Goal: Task Accomplishment & Management: Manage account settings

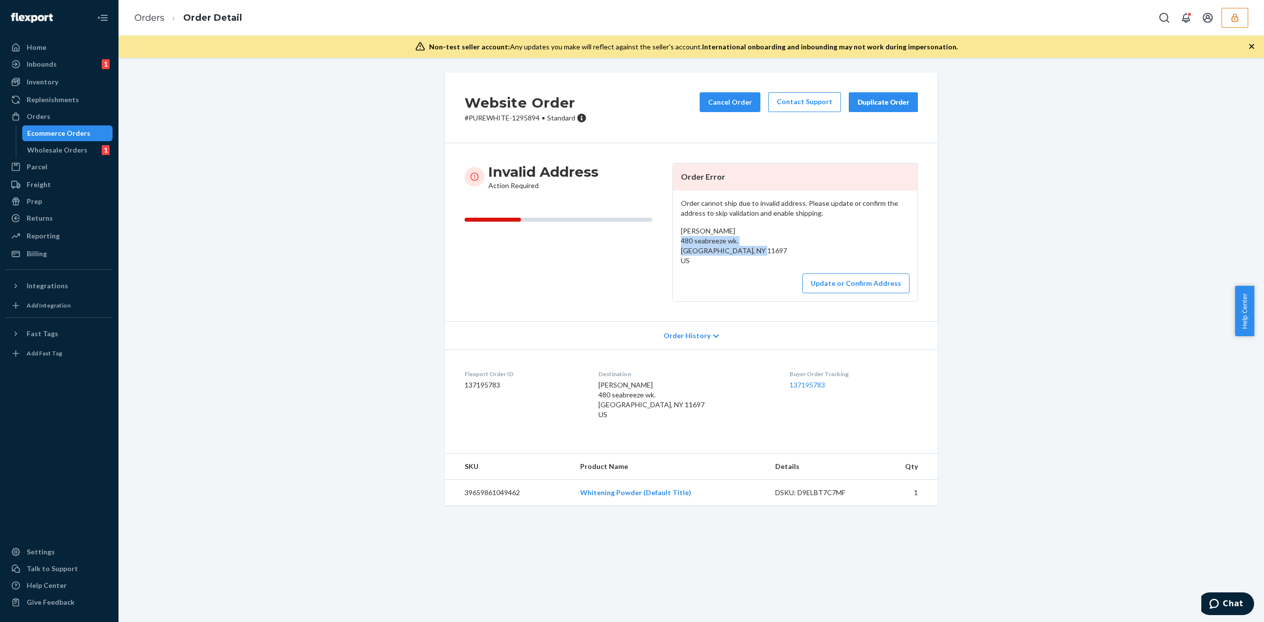
drag, startPoint x: 676, startPoint y: 245, endPoint x: 765, endPoint y: 253, distance: 89.2
click at [765, 253] on div "Patricia Wolf 480 seabreeze wk. Breezy Point, NY 11697 US" at bounding box center [795, 245] width 229 height 39
copy span "480 seabreeze wk. Breezy Point, NY 11697"
click at [880, 279] on button "Update or Confirm Address" at bounding box center [855, 283] width 107 height 20
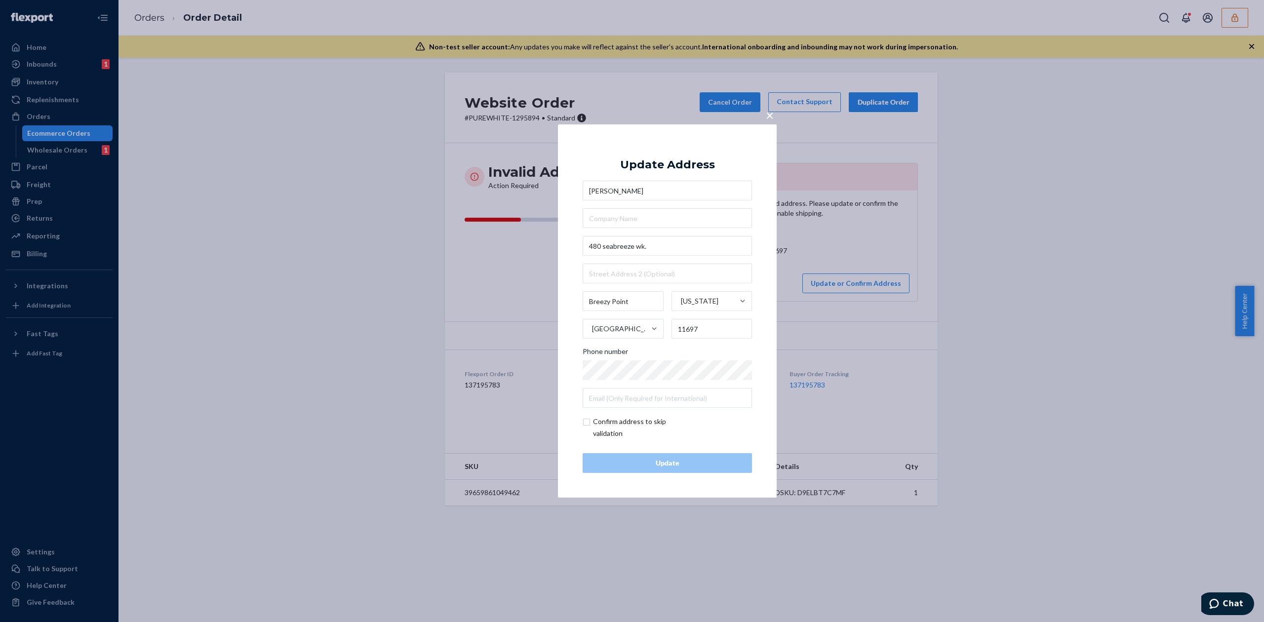
click at [593, 244] on input "480 seabreeze wk." at bounding box center [667, 246] width 169 height 20
type input "4-80 seabreeze wk."
click at [664, 167] on div "Update Address" at bounding box center [667, 165] width 95 height 12
click at [690, 457] on button "Update" at bounding box center [667, 463] width 169 height 20
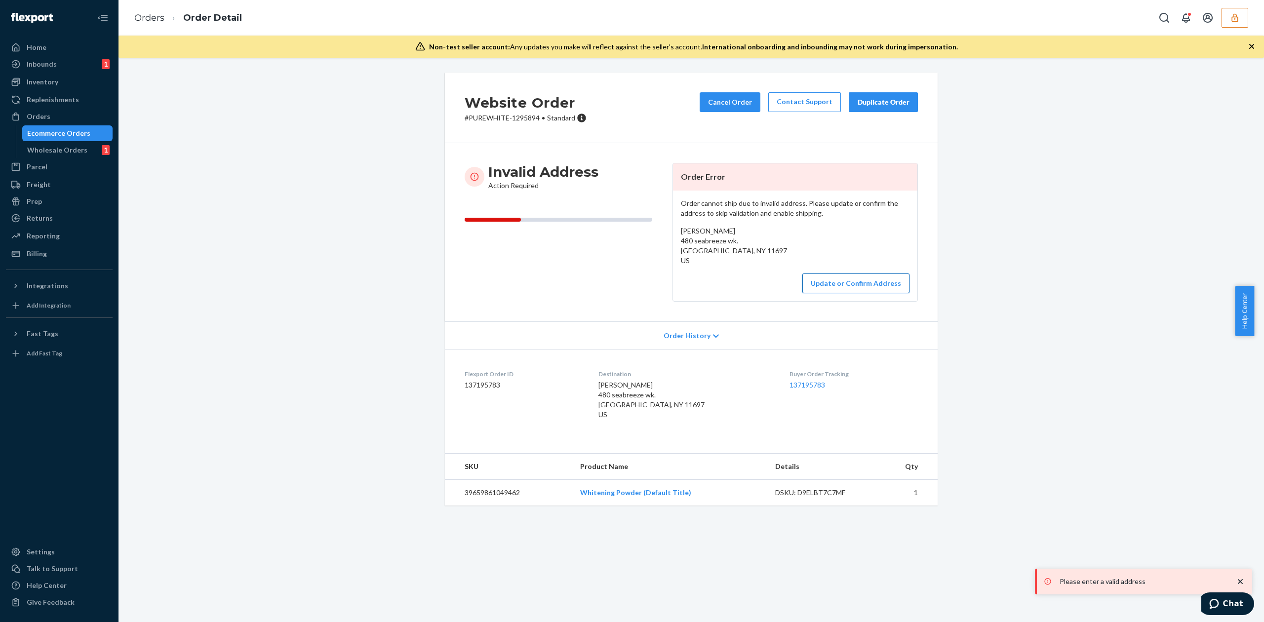
click at [820, 287] on button "Update or Confirm Address" at bounding box center [855, 283] width 107 height 20
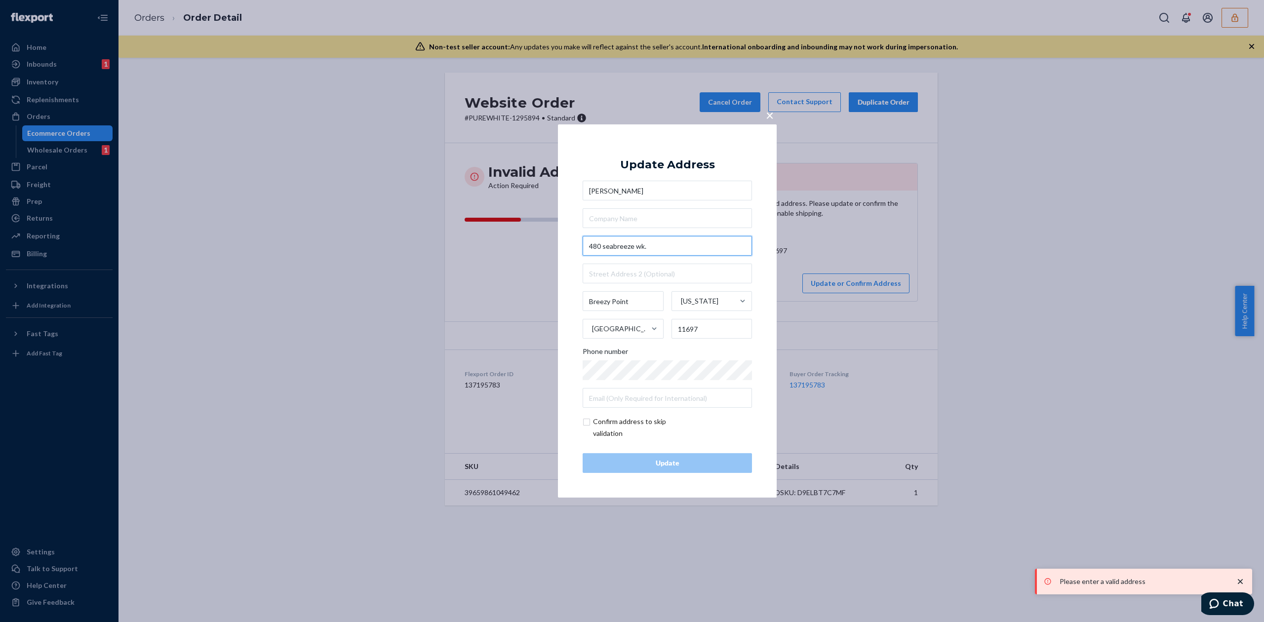
click at [593, 247] on input "480 seabreeze wk." at bounding box center [667, 246] width 169 height 20
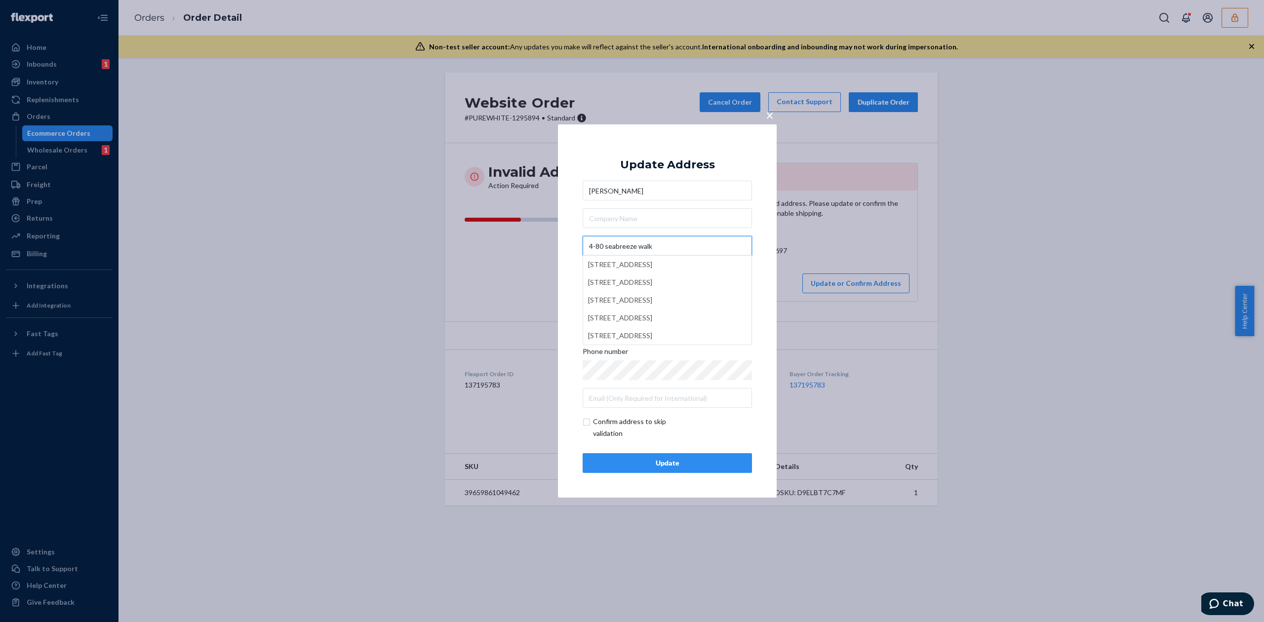
type input "4-80 seabreeze walk"
click at [667, 164] on div "Update Address" at bounding box center [667, 165] width 95 height 12
click at [596, 425] on input "checkbox" at bounding box center [640, 428] width 115 height 24
checkbox input "true"
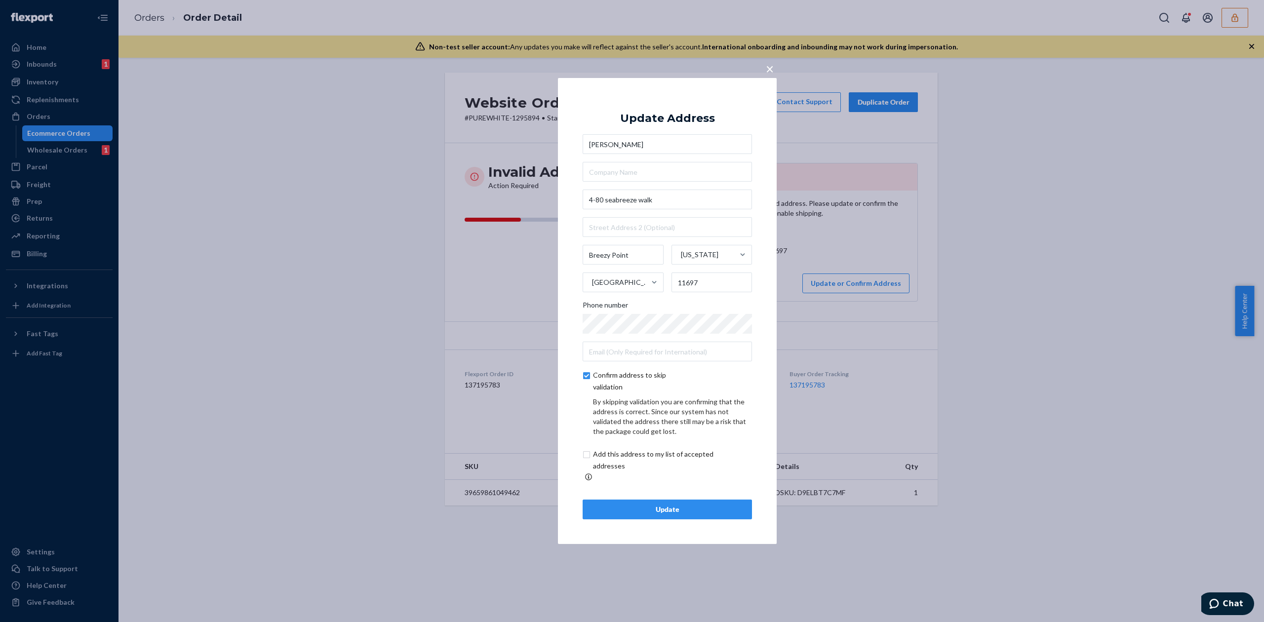
click at [593, 463] on input "checkbox" at bounding box center [665, 460] width 164 height 24
checkbox input "true"
click at [683, 505] on div "Update" at bounding box center [667, 510] width 153 height 10
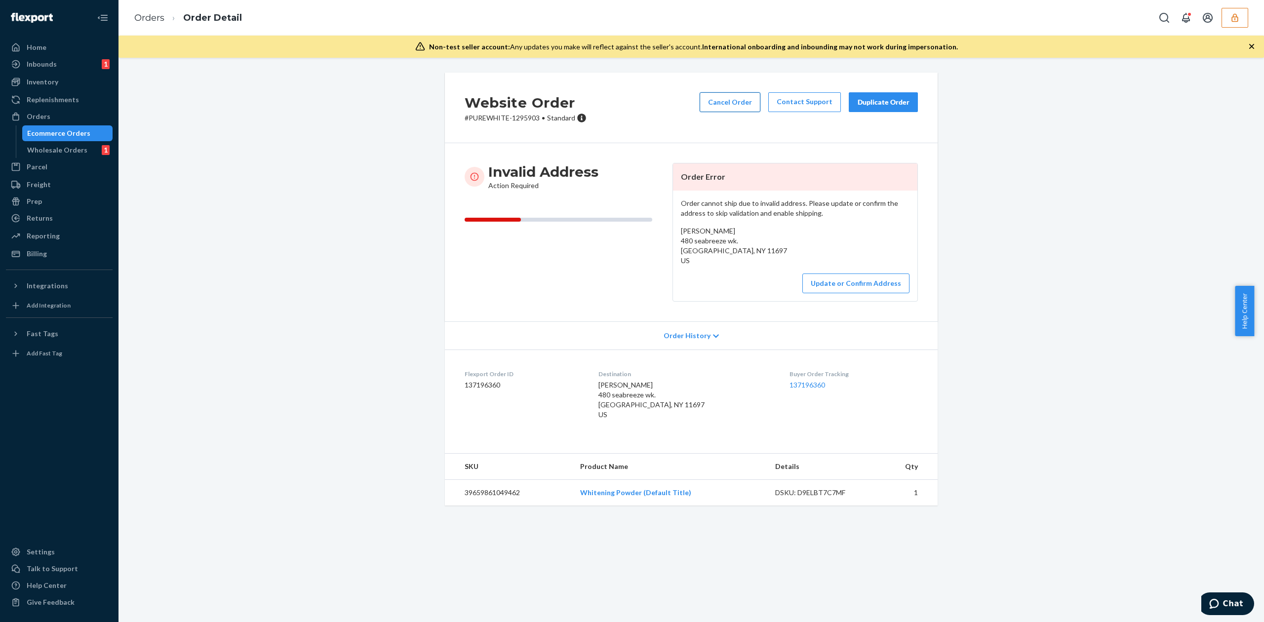
click at [739, 101] on button "Cancel Order" at bounding box center [730, 102] width 61 height 20
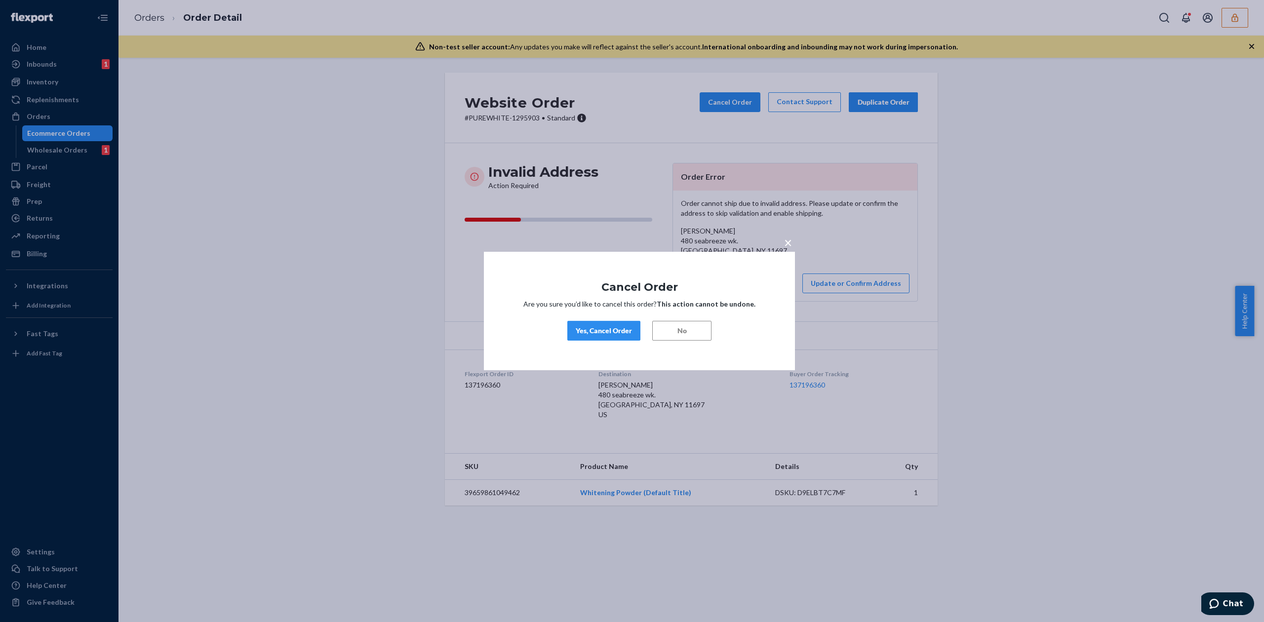
click at [626, 325] on button "Yes, Cancel Order" at bounding box center [603, 331] width 73 height 20
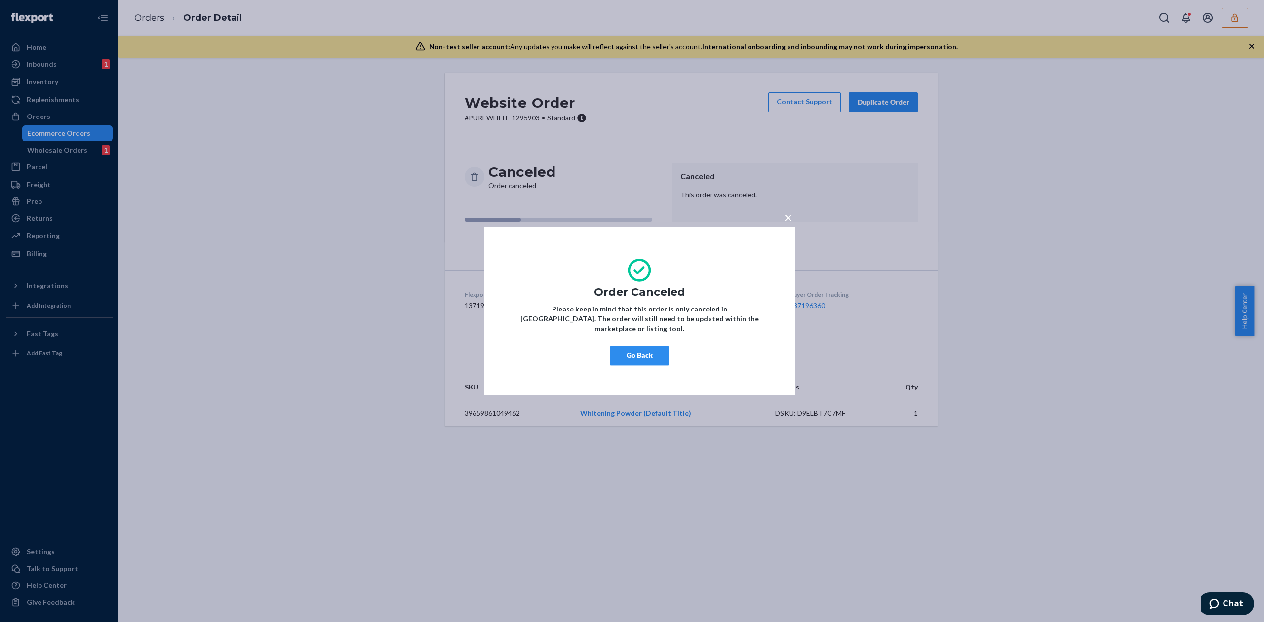
click at [654, 357] on button "Go Back" at bounding box center [639, 356] width 59 height 20
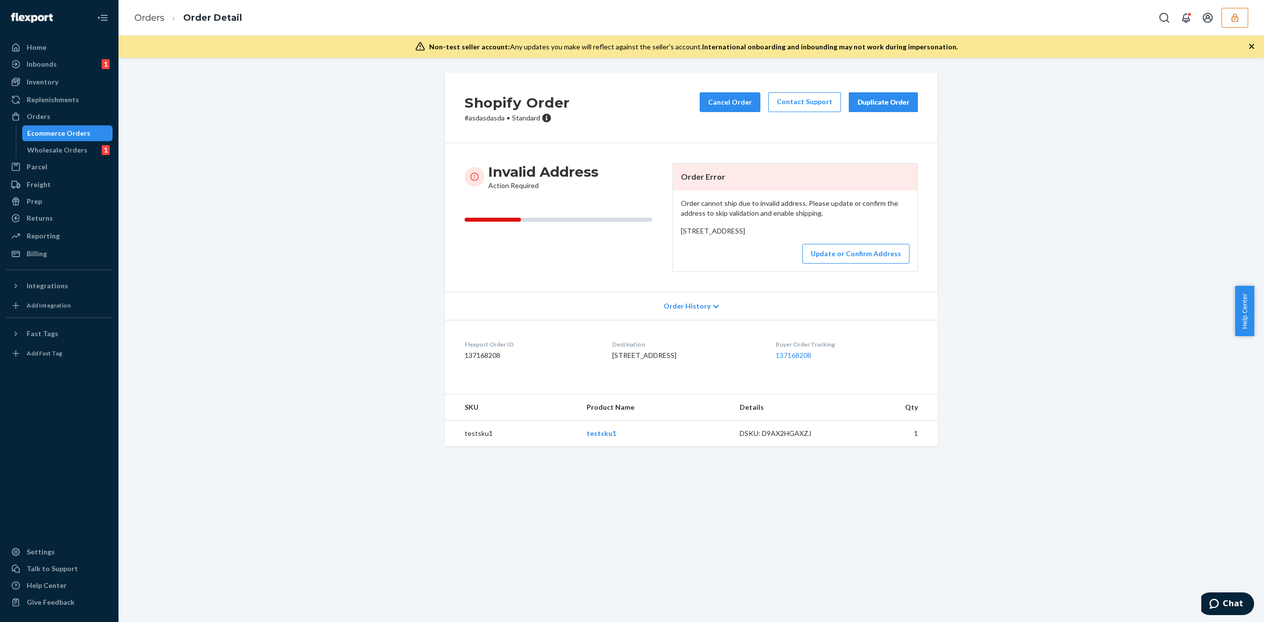
drag, startPoint x: 676, startPoint y: 230, endPoint x: 736, endPoint y: 238, distance: 59.8
click at [736, 236] on div "[STREET_ADDRESS]" at bounding box center [795, 231] width 229 height 10
copy span "6801 Hollywood Blvd Los Angeles,"
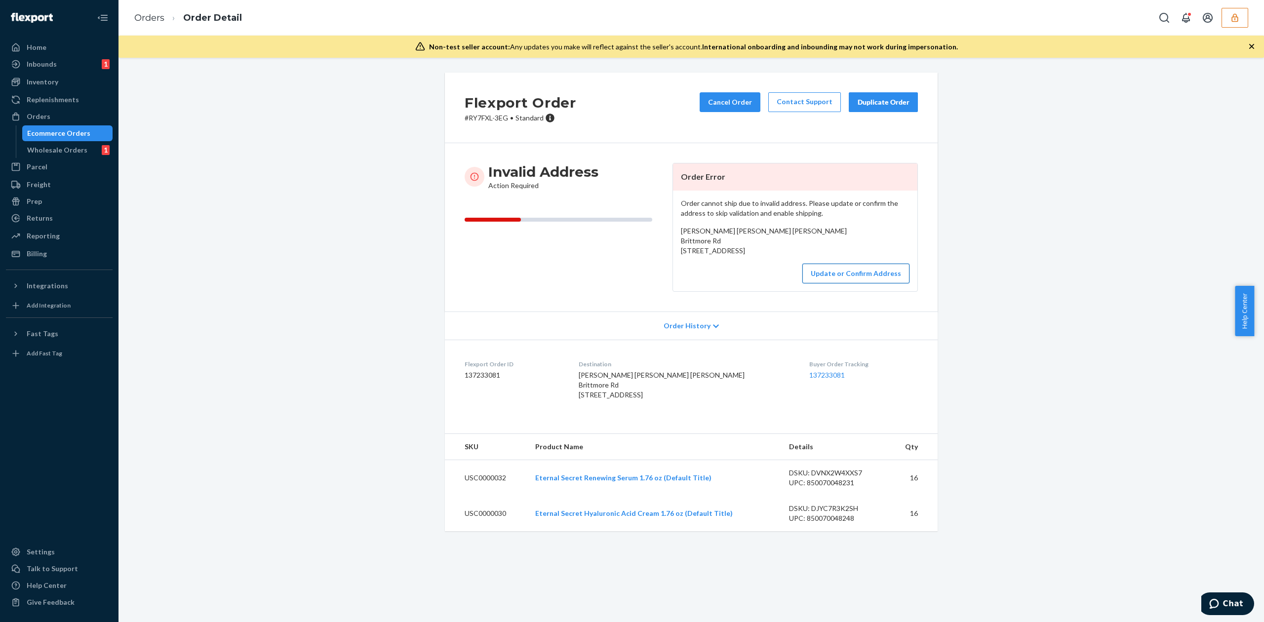
click at [848, 283] on button "Update or Confirm Address" at bounding box center [855, 274] width 107 height 20
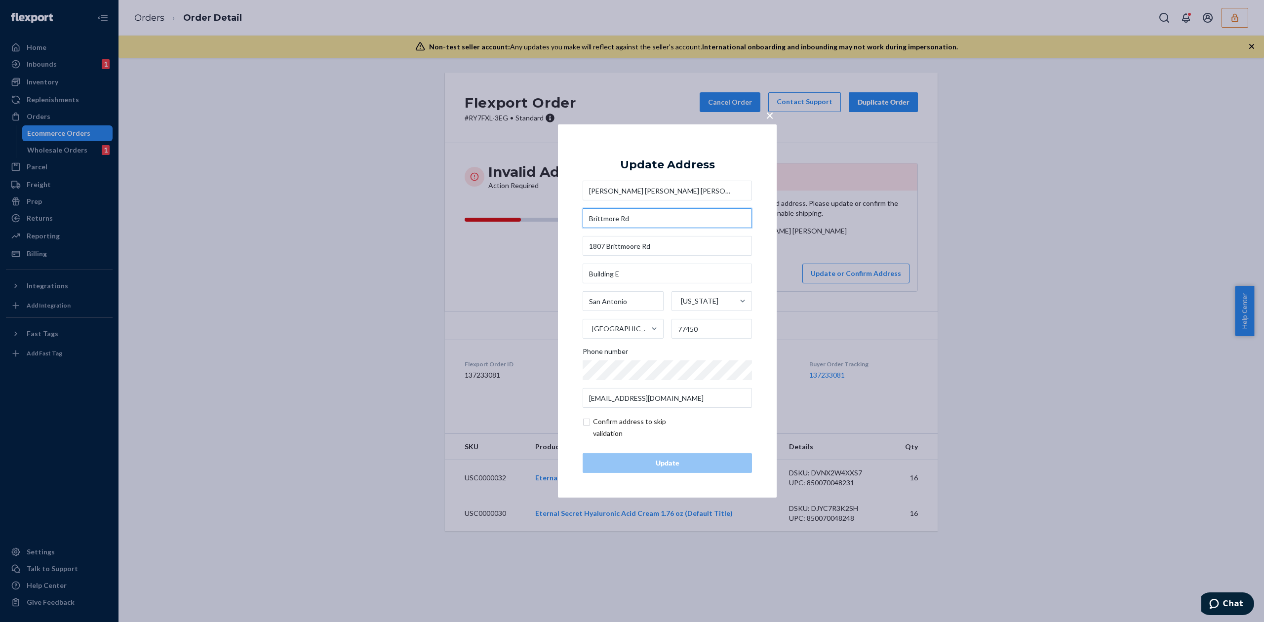
click at [612, 217] on input "Brittmore Rd" at bounding box center [667, 218] width 169 height 20
click at [767, 113] on span "×" at bounding box center [770, 115] width 8 height 17
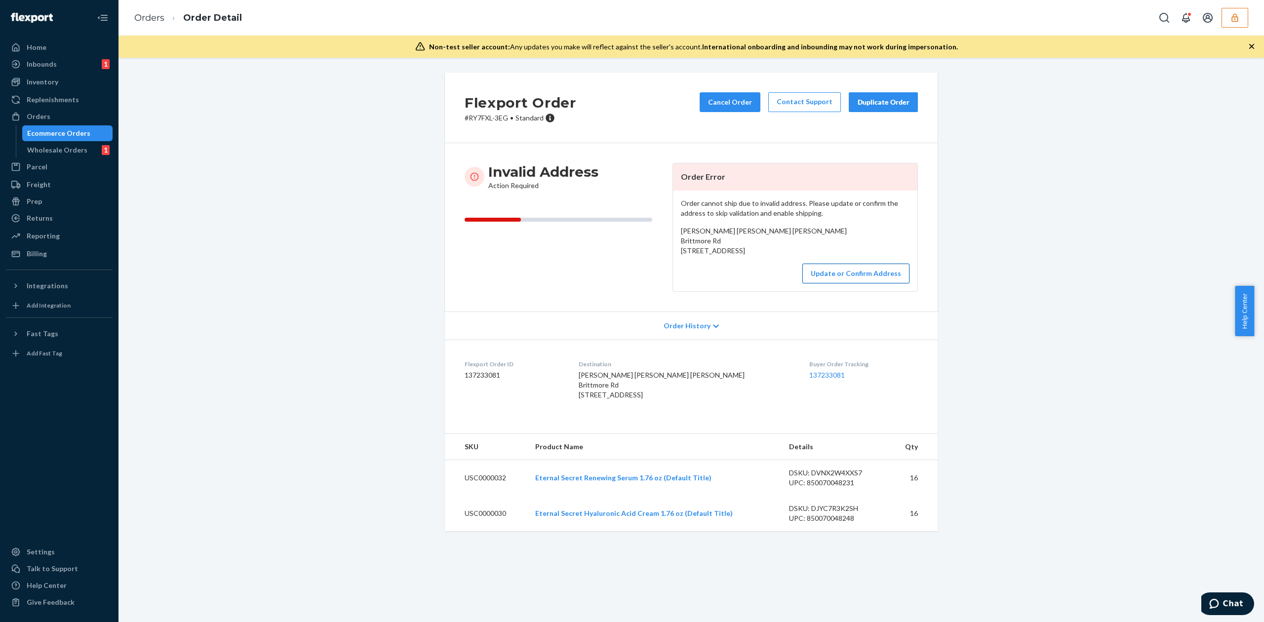
click at [853, 283] on button "Update or Confirm Address" at bounding box center [855, 274] width 107 height 20
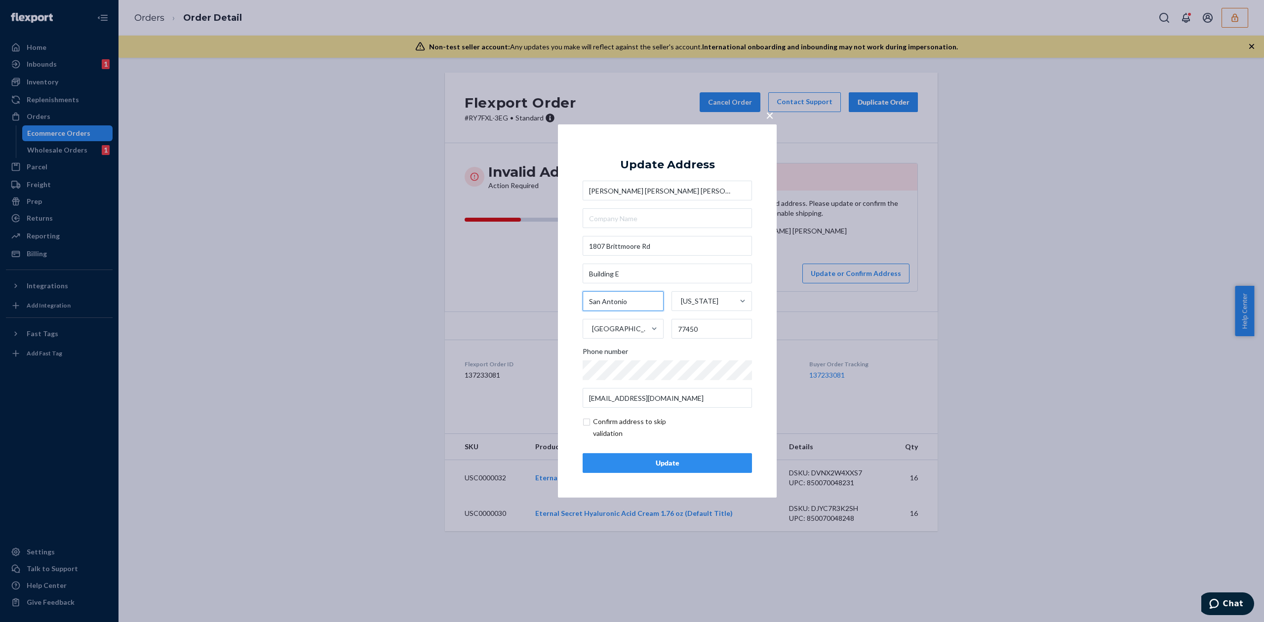
click at [599, 300] on input "San Antonio" at bounding box center [623, 301] width 81 height 20
type input "Houston"
click at [689, 328] on input "77450" at bounding box center [711, 329] width 81 height 20
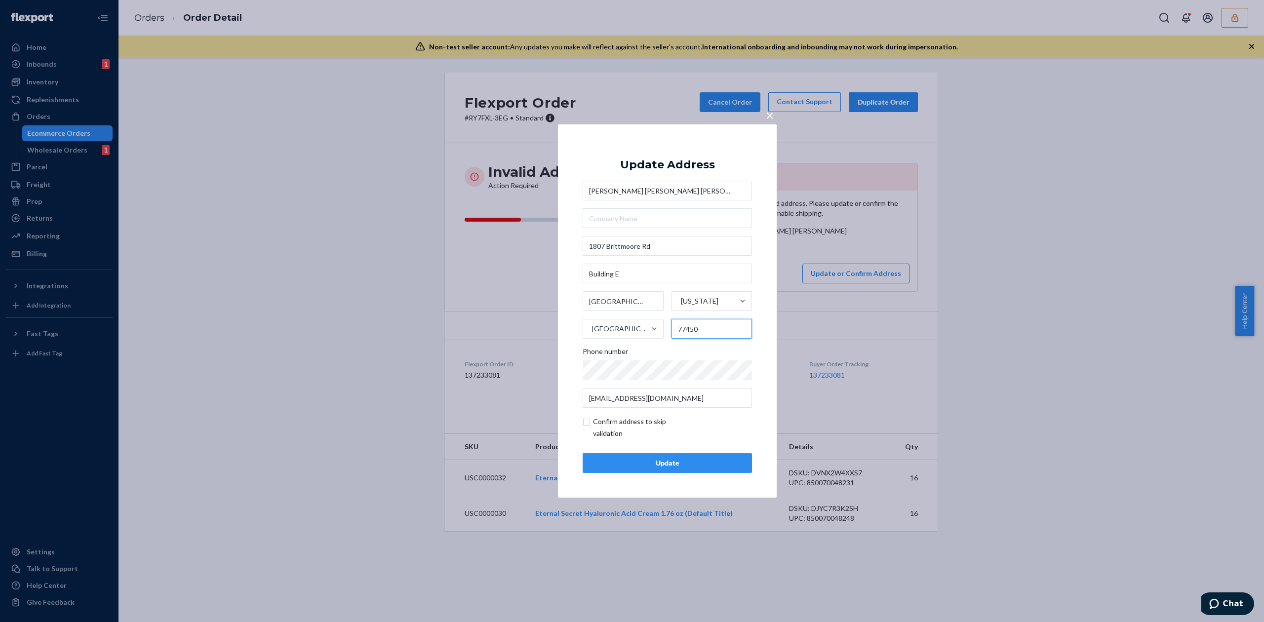
click at [688, 328] on input "77450" at bounding box center [711, 329] width 81 height 20
drag, startPoint x: 686, startPoint y: 328, endPoint x: 709, endPoint y: 326, distance: 23.8
click at [709, 326] on input "77450" at bounding box center [711, 329] width 81 height 20
type input "77043"
click at [705, 467] on div "Update" at bounding box center [667, 463] width 153 height 10
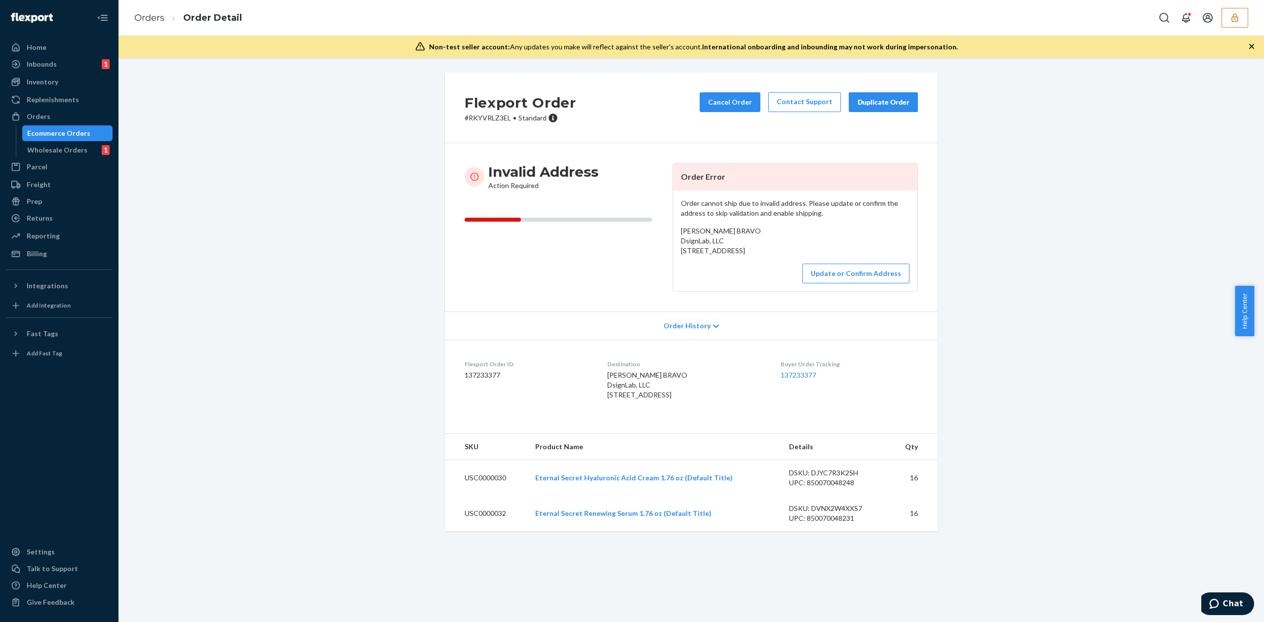
click at [907, 291] on div "Order cannot ship due to invalid address. Please update or confirm the address …" at bounding box center [795, 241] width 244 height 101
click at [889, 283] on button "Update or Confirm Address" at bounding box center [855, 274] width 107 height 20
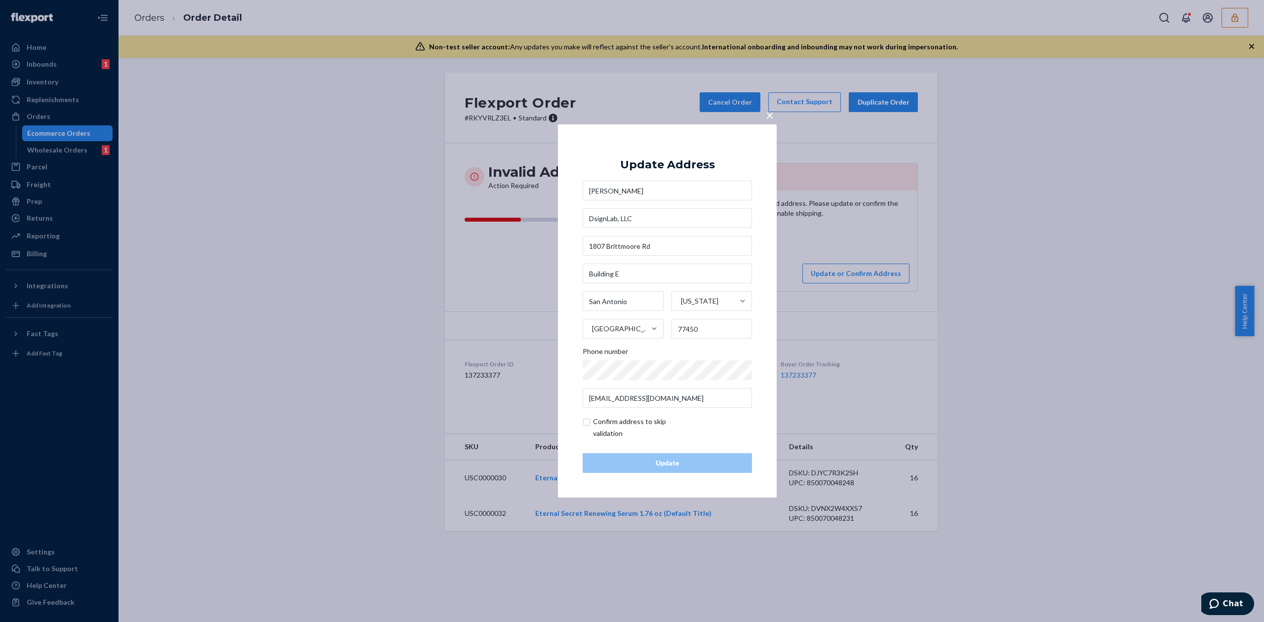
click at [632, 229] on div "IVAN TENORIO BRAVO DsignLab, LLC 1807 Brittmoore Rd Building E San Antonio Texa…" at bounding box center [667, 294] width 169 height 227
click at [637, 218] on input "DsignLab, LLC" at bounding box center [667, 218] width 169 height 20
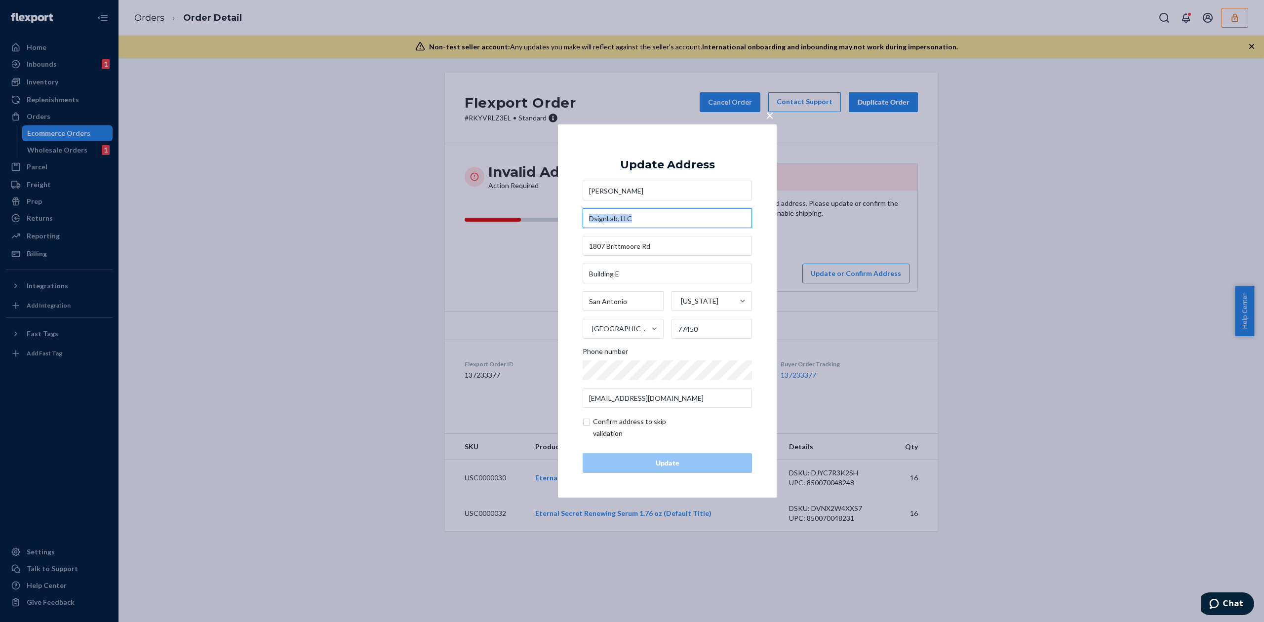
click at [637, 218] on input "DsignLab, LLC" at bounding box center [667, 218] width 169 height 20
click at [605, 295] on input "San Antonio" at bounding box center [623, 301] width 81 height 20
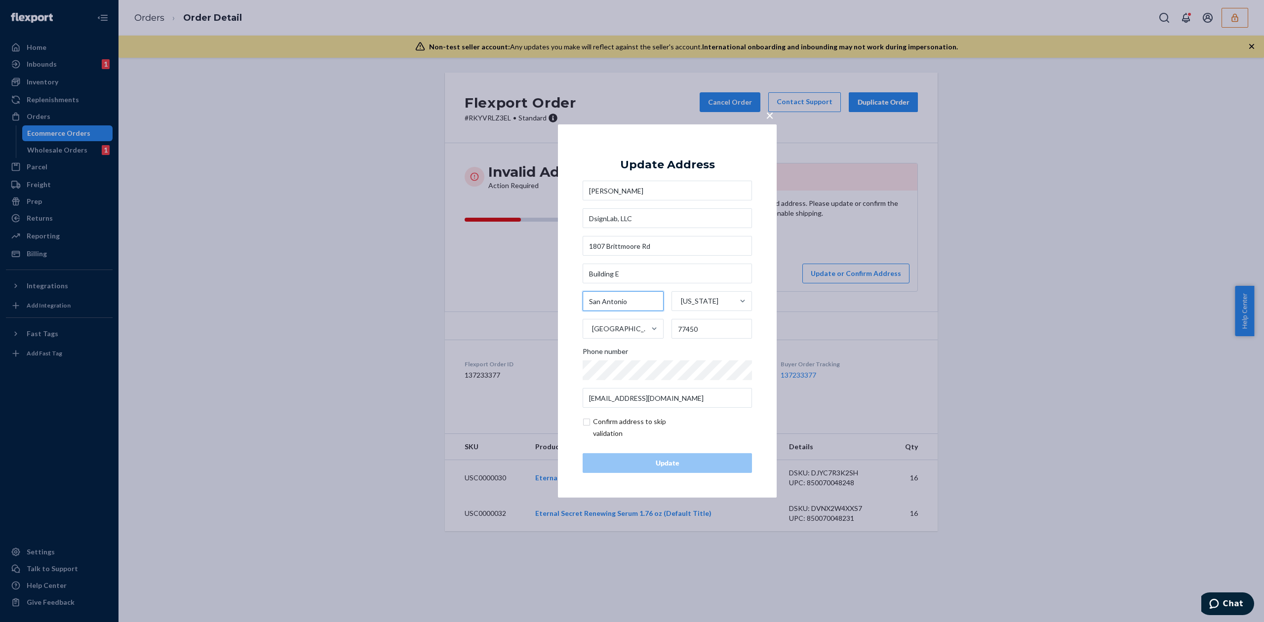
click at [605, 295] on input "San Antonio" at bounding box center [623, 301] width 81 height 20
type input "Houston"
drag, startPoint x: 687, startPoint y: 330, endPoint x: 699, endPoint y: 330, distance: 11.9
click at [699, 330] on input "77450" at bounding box center [711, 329] width 81 height 20
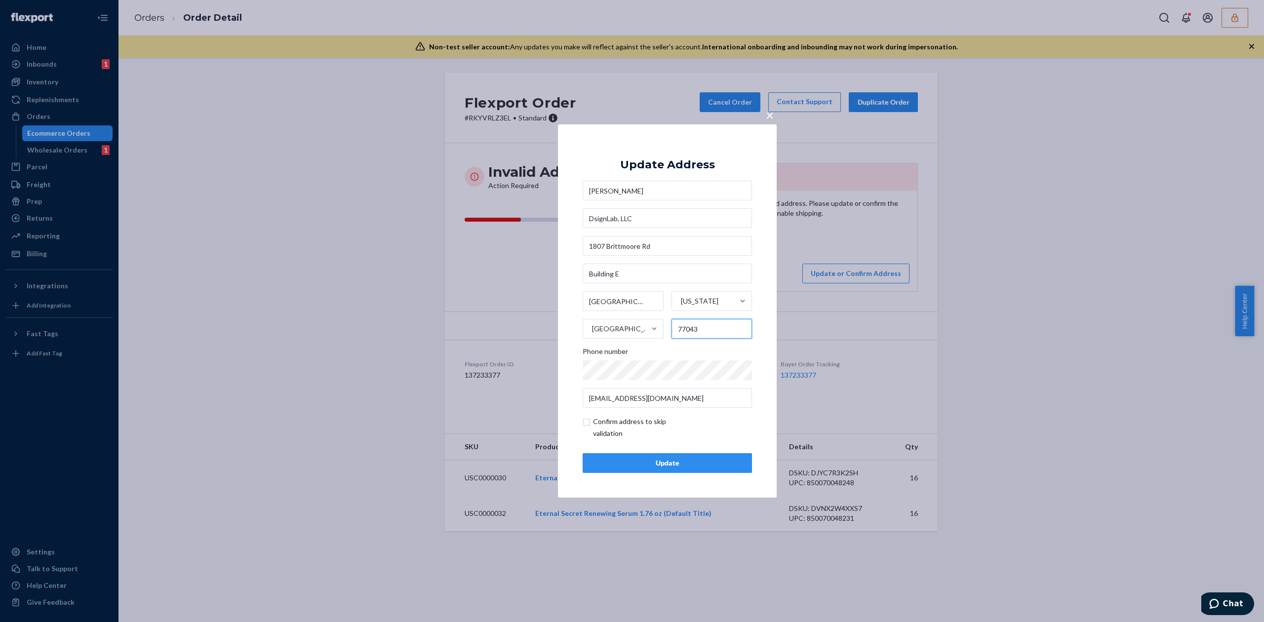
type input "77043"
click at [688, 462] on div "Update" at bounding box center [667, 463] width 153 height 10
